Goal: Task Accomplishment & Management: Manage account settings

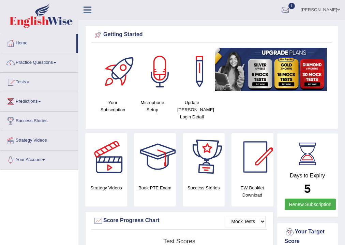
click at [290, 8] on div at bounding box center [285, 10] width 10 height 10
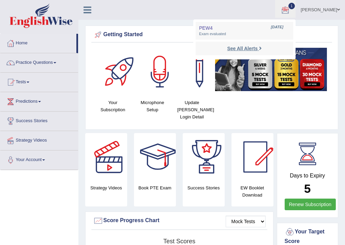
click at [258, 48] on strong "See All Alerts" at bounding box center [242, 48] width 30 height 5
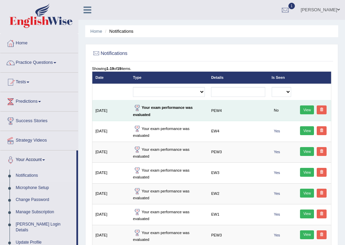
click at [306, 111] on link "View" at bounding box center [307, 109] width 14 height 9
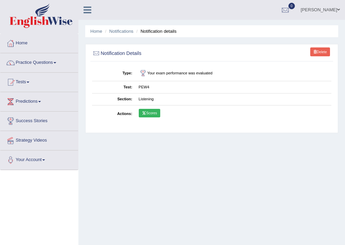
click at [152, 112] on link "Scores" at bounding box center [149, 113] width 21 height 9
click at [338, 8] on span at bounding box center [338, 10] width 3 height 4
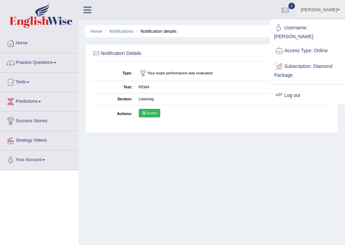
click at [295, 90] on link "Log out" at bounding box center [308, 96] width 74 height 16
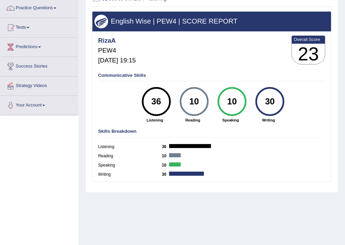
scroll to position [82, 0]
